Goal: Information Seeking & Learning: Learn about a topic

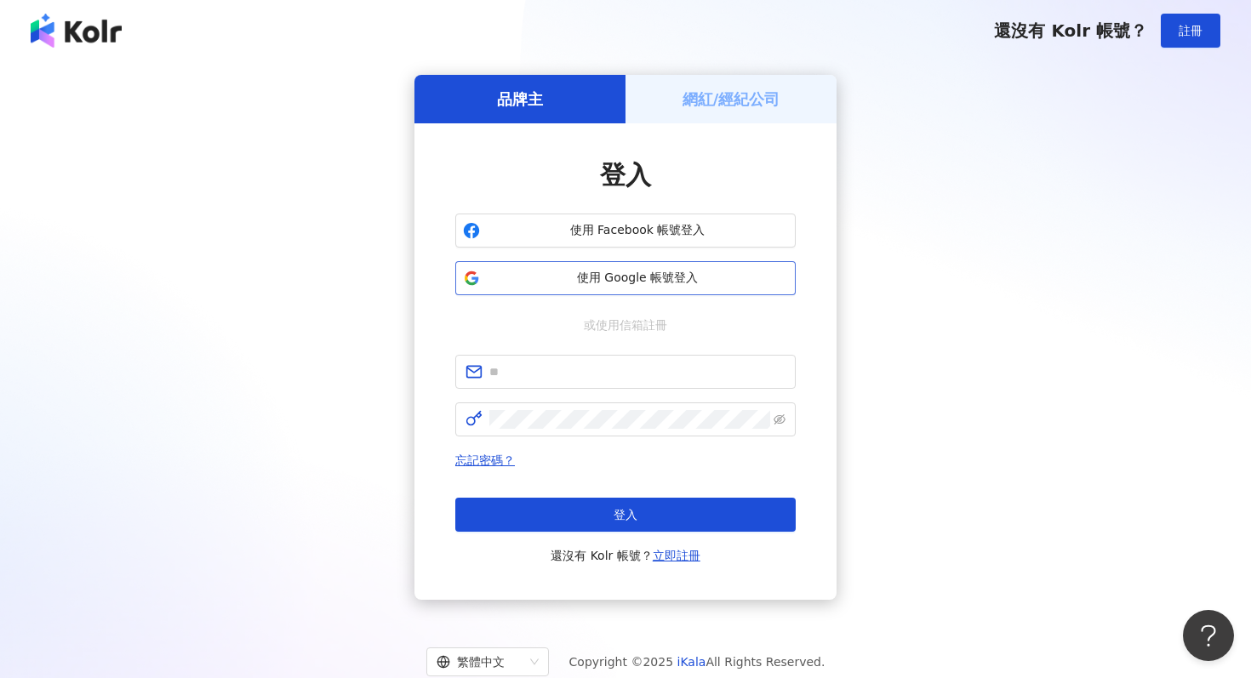
click at [650, 289] on button "使用 Google 帳號登入" at bounding box center [625, 278] width 340 height 34
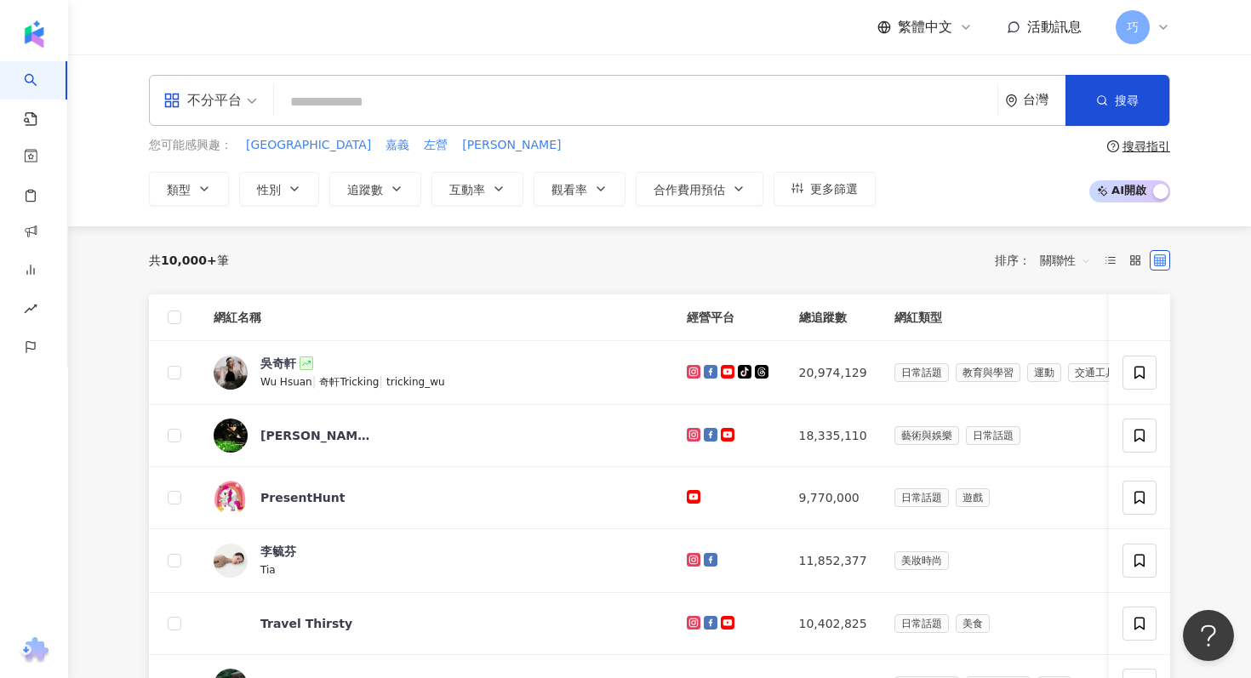
click at [521, 111] on input "search" at bounding box center [636, 102] width 710 height 32
type input "*"
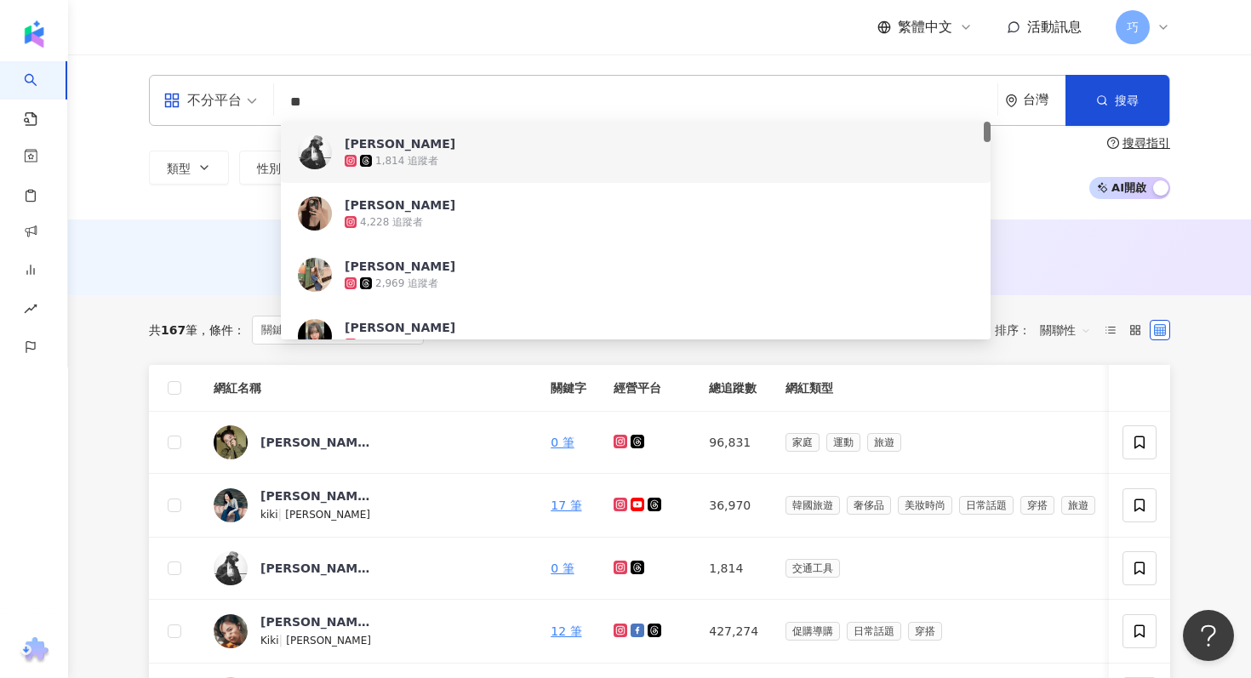
click at [520, 100] on input "**" at bounding box center [636, 102] width 710 height 32
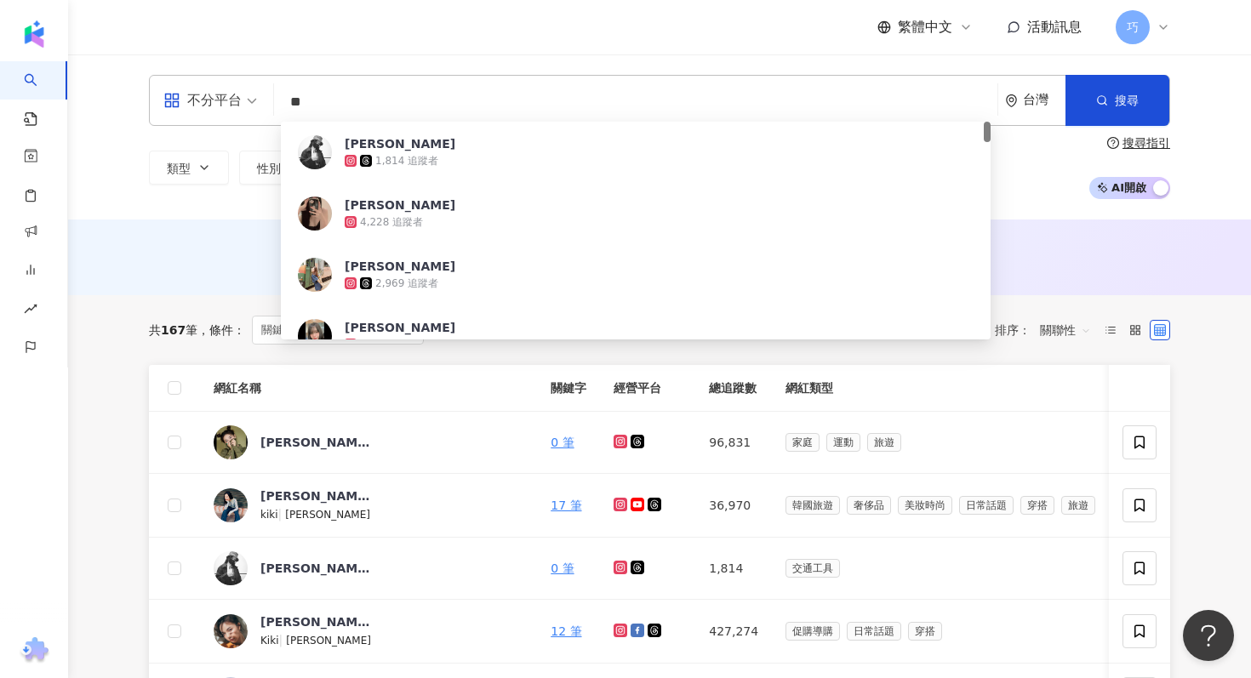
type input "*"
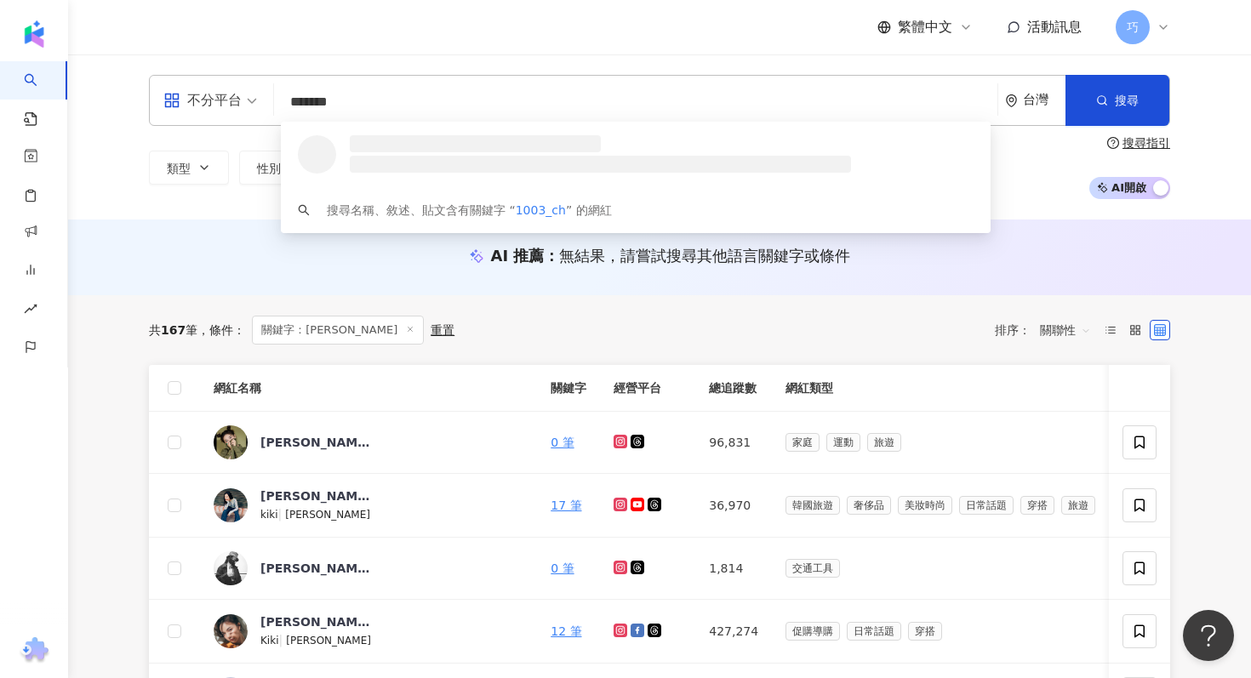
type input "********"
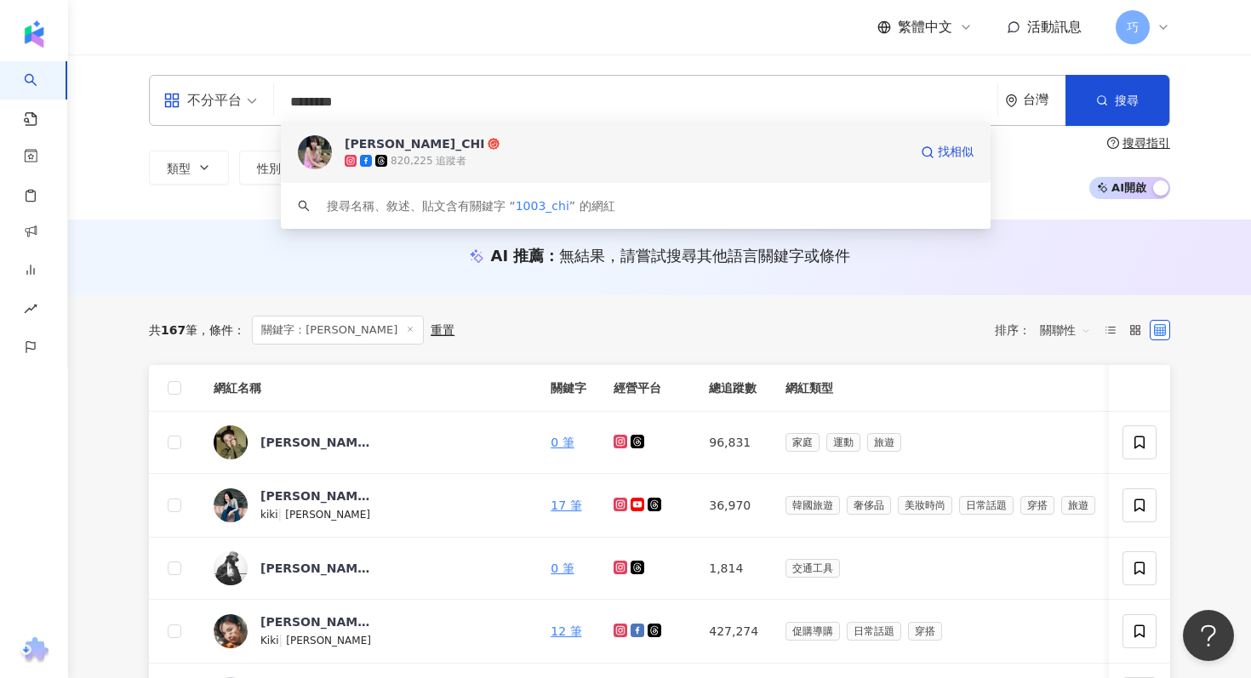
click at [498, 152] on div "820,225 追蹤者" at bounding box center [626, 160] width 563 height 17
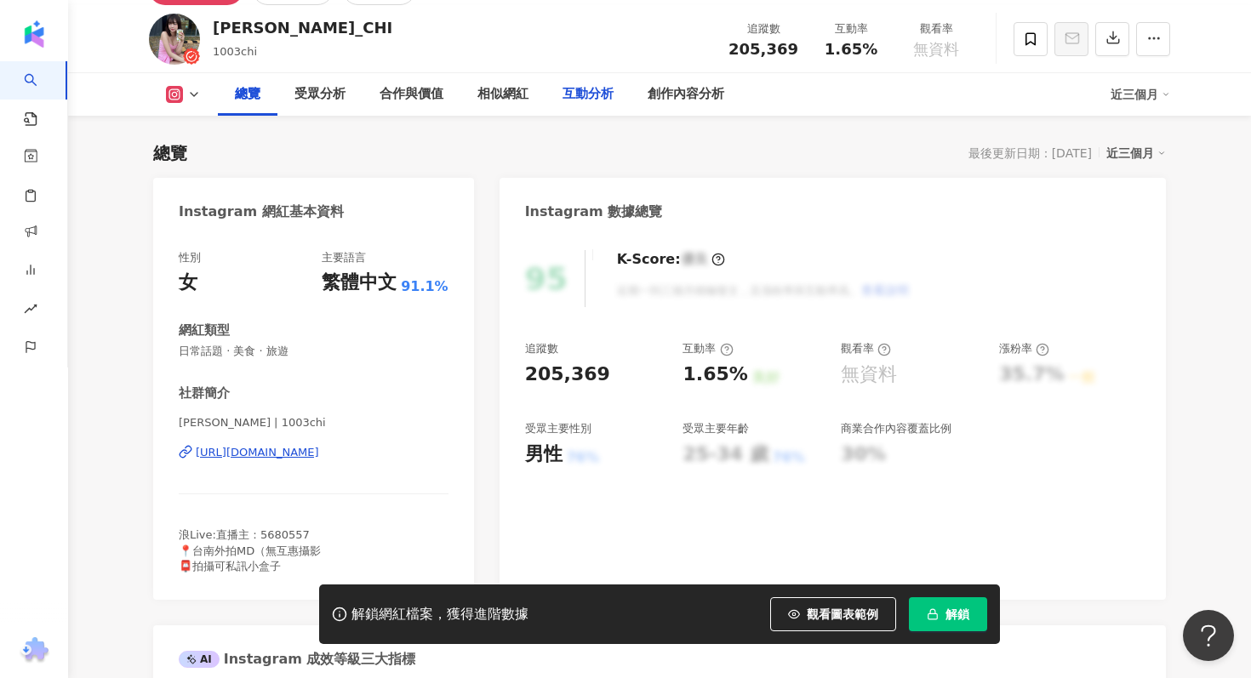
scroll to position [126, 0]
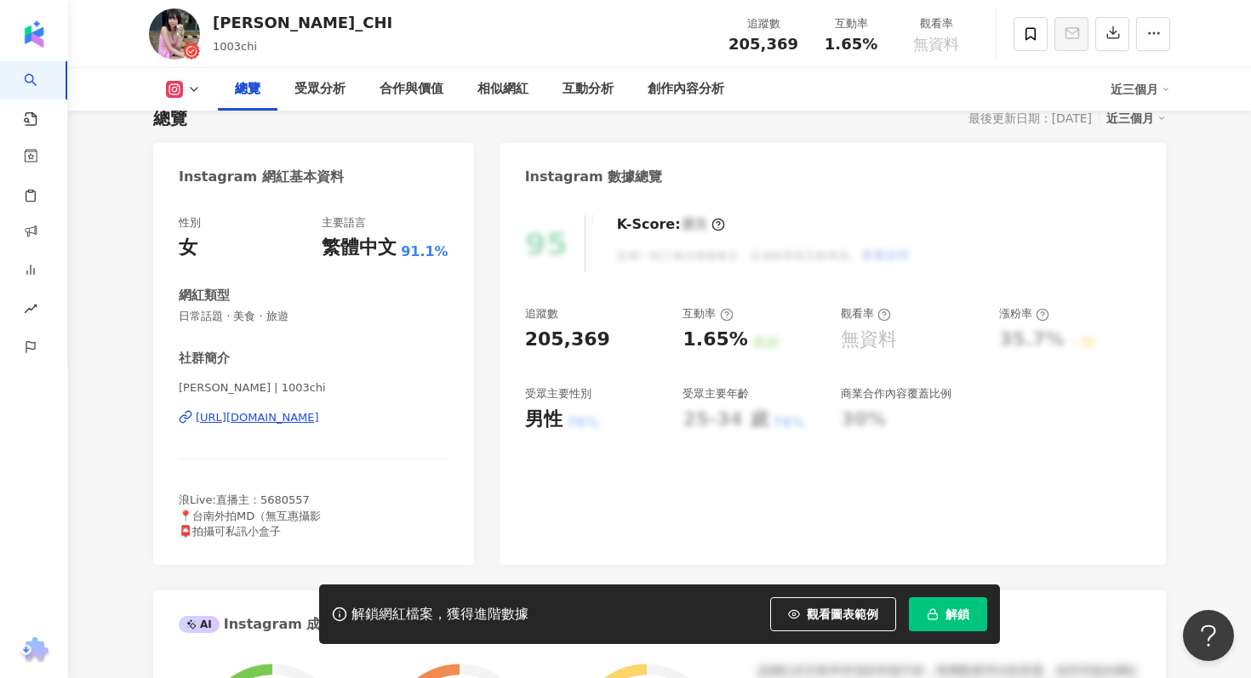
click at [951, 609] on span "解鎖" at bounding box center [958, 615] width 24 height 14
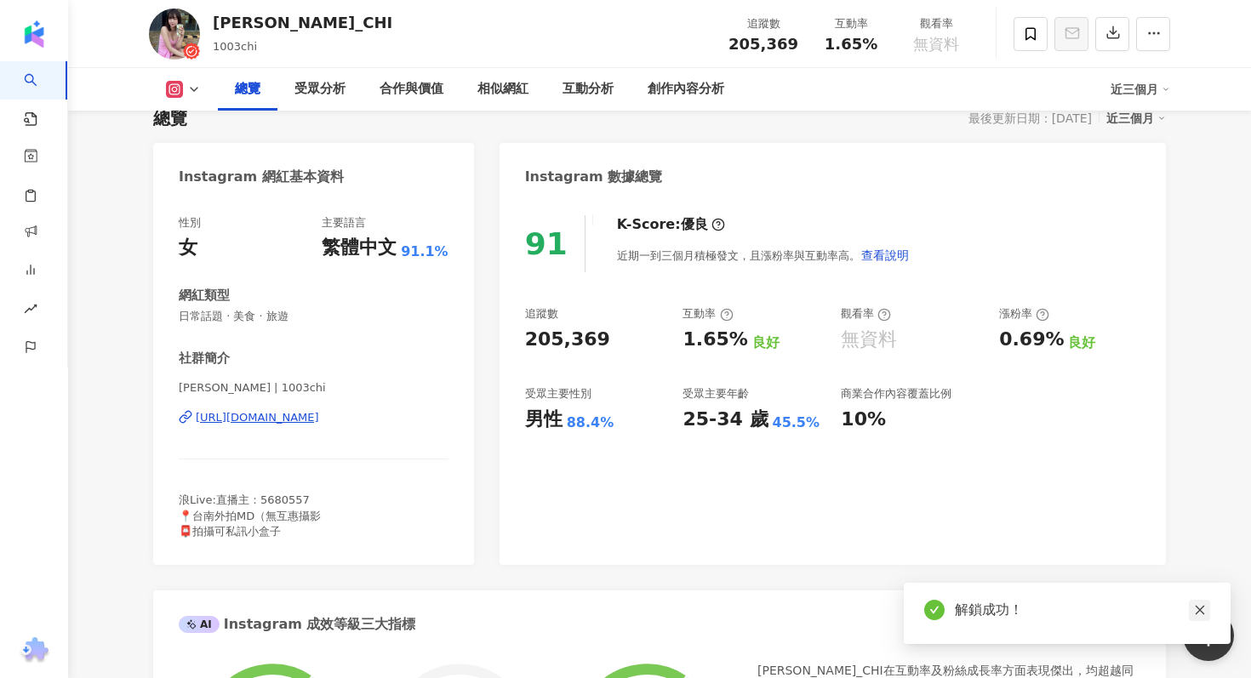
click at [1206, 610] on link at bounding box center [1199, 610] width 21 height 21
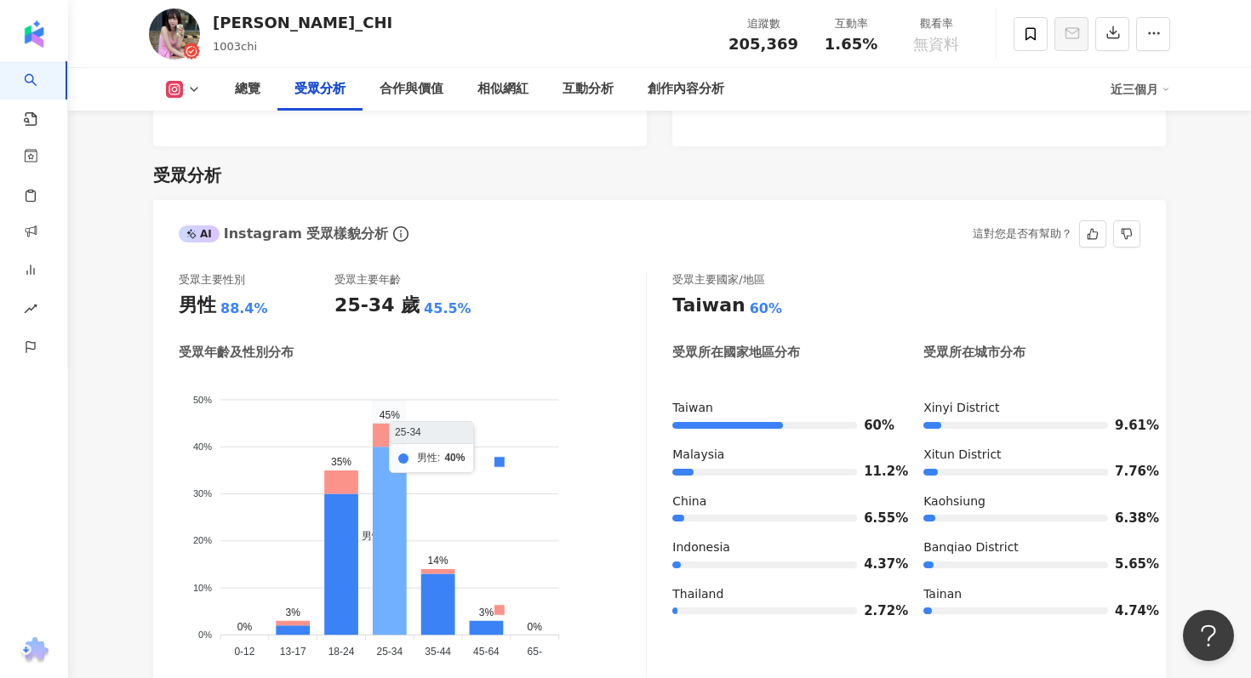
scroll to position [1436, 0]
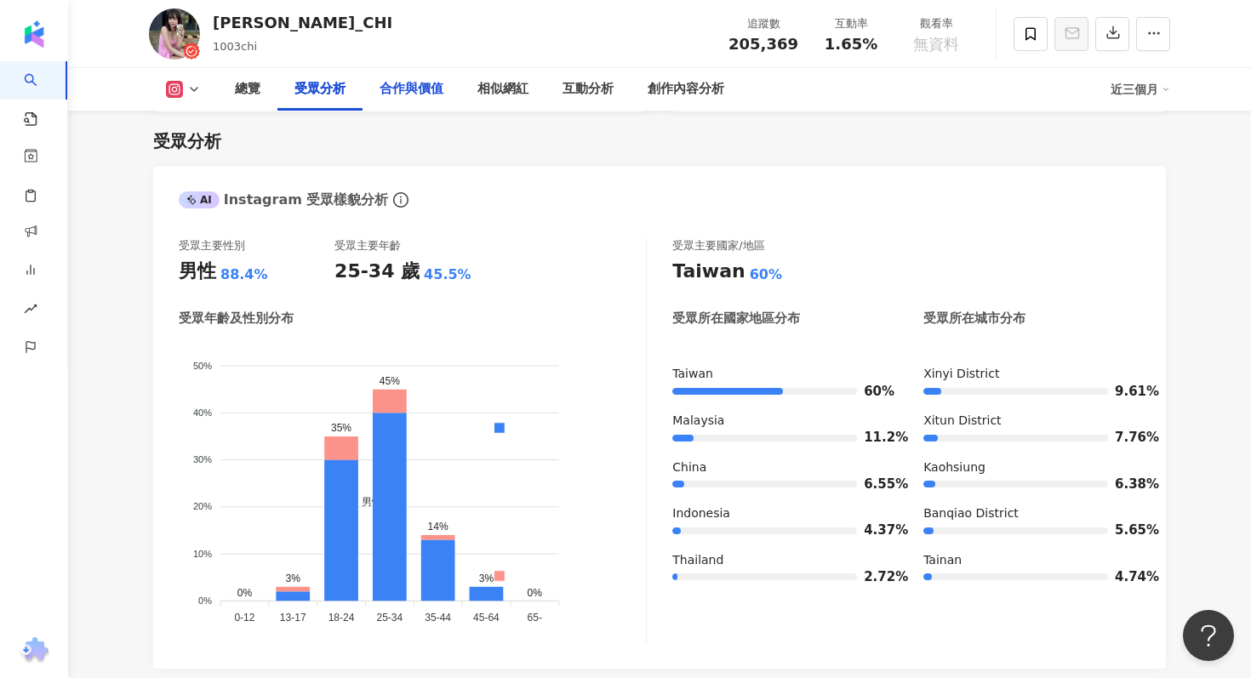
click at [412, 87] on div "合作與價值" at bounding box center [412, 89] width 64 height 20
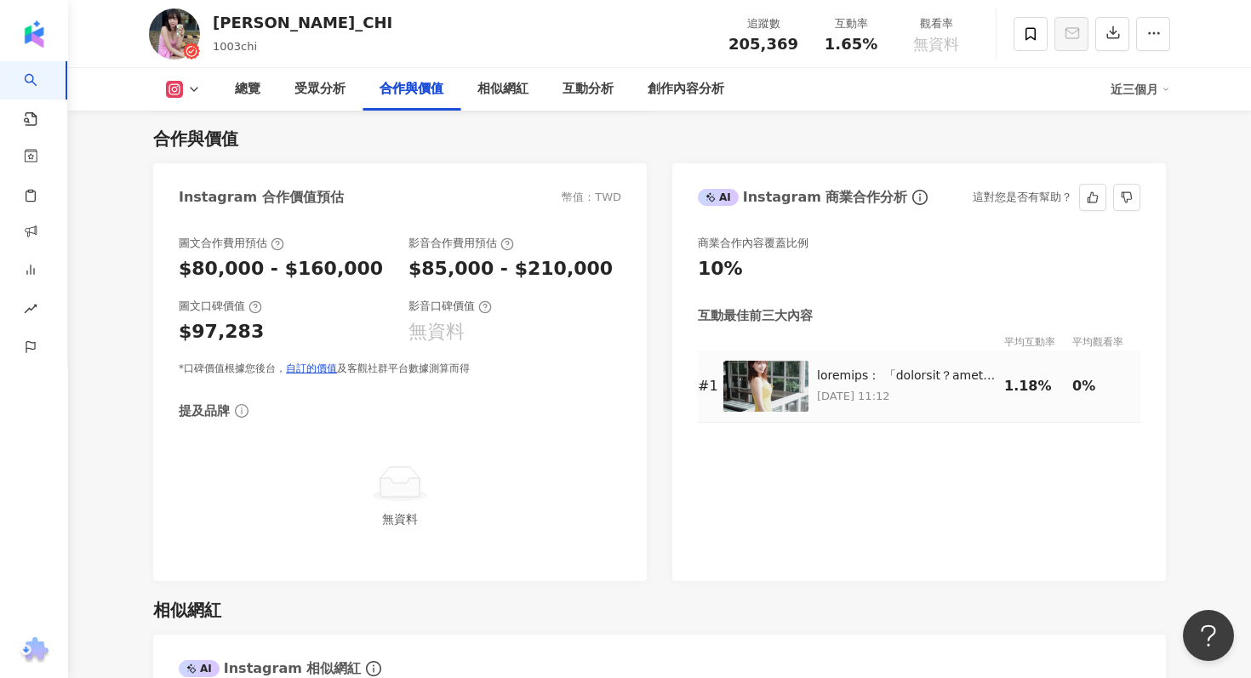
click at [777, 394] on img at bounding box center [765, 386] width 85 height 51
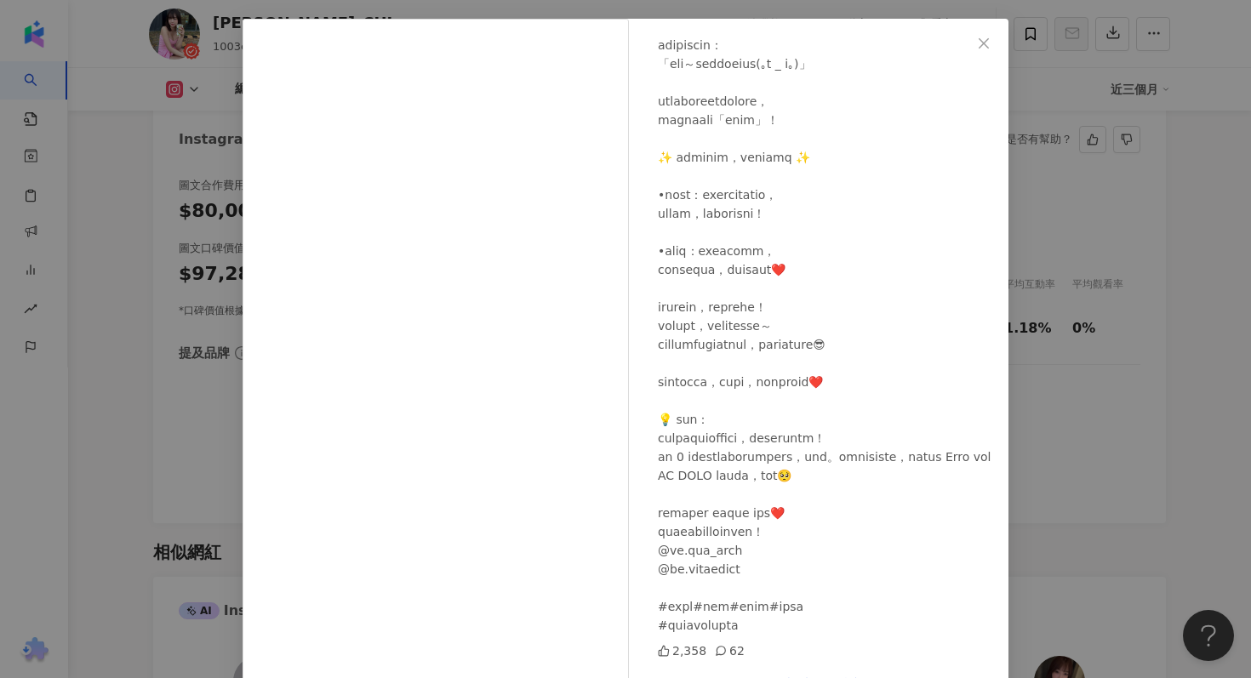
scroll to position [0, 0]
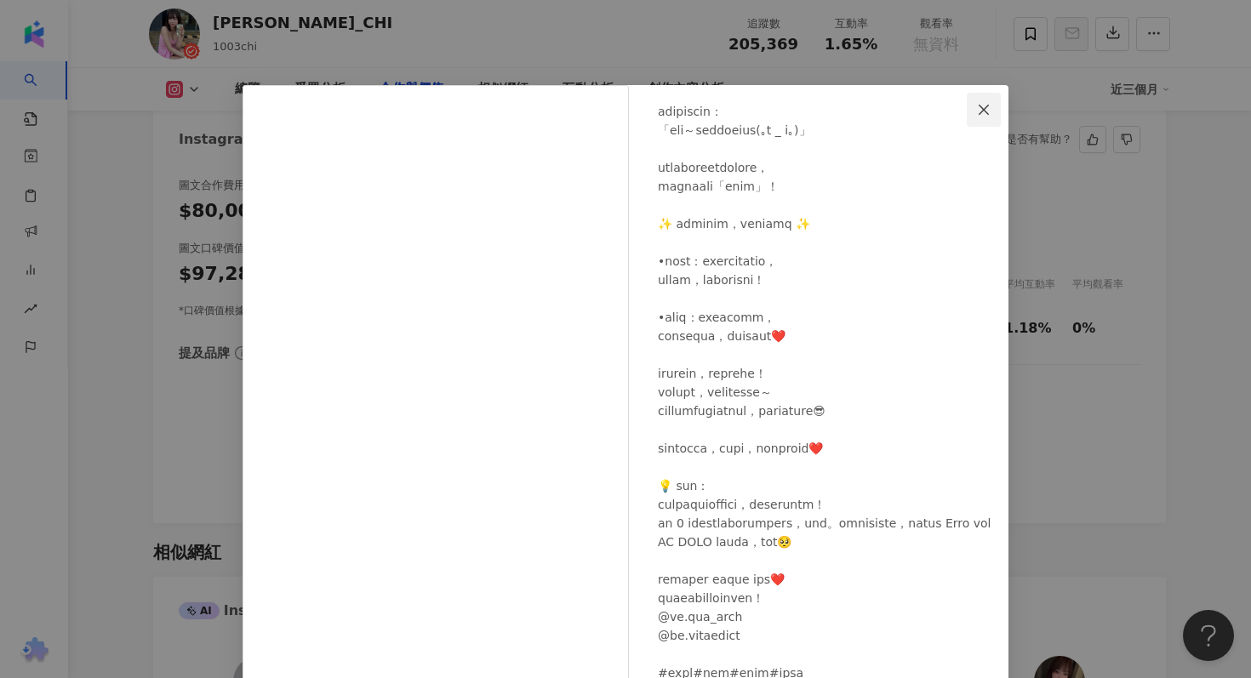
click at [990, 103] on icon "close" at bounding box center [984, 110] width 14 height 14
